Goal: Check status: Check status

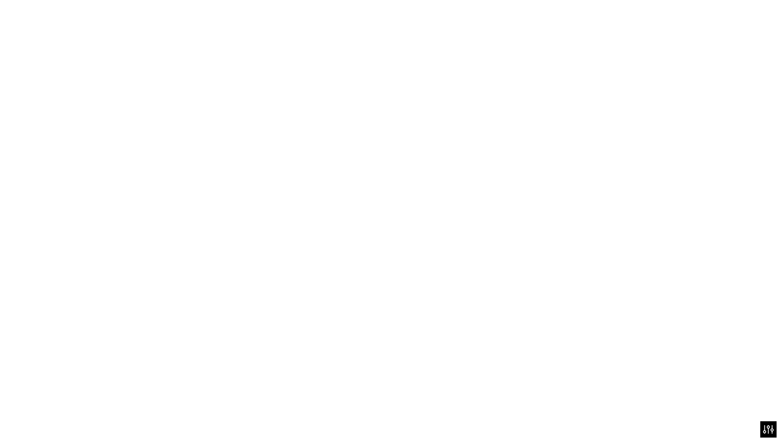
scroll to position [56, 0]
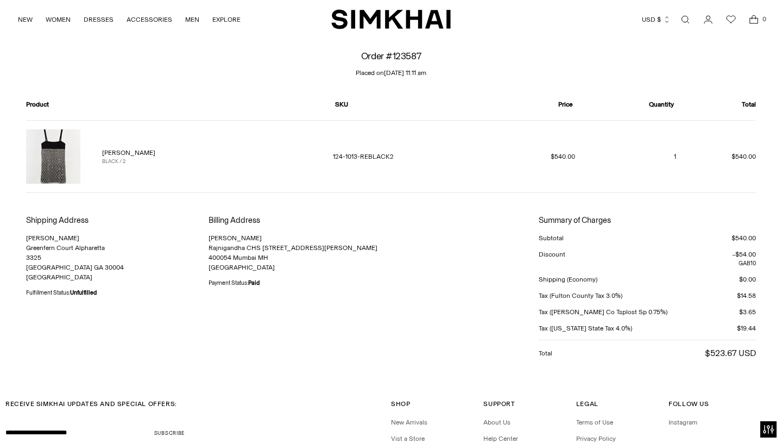
scroll to position [38, 0]
click at [56, 167] on img at bounding box center [53, 156] width 54 height 54
click at [124, 151] on link "Sallie Dress" at bounding box center [128, 153] width 53 height 8
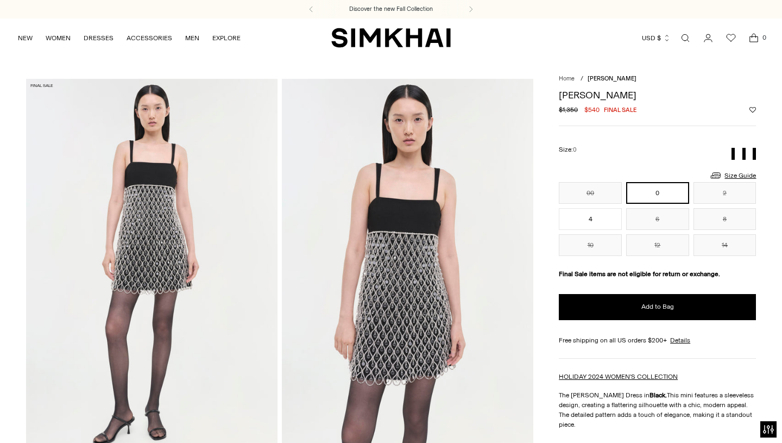
click at [705, 39] on icon "Go to the account page" at bounding box center [708, 38] width 15 height 11
